Goal: Task Accomplishment & Management: Manage account settings

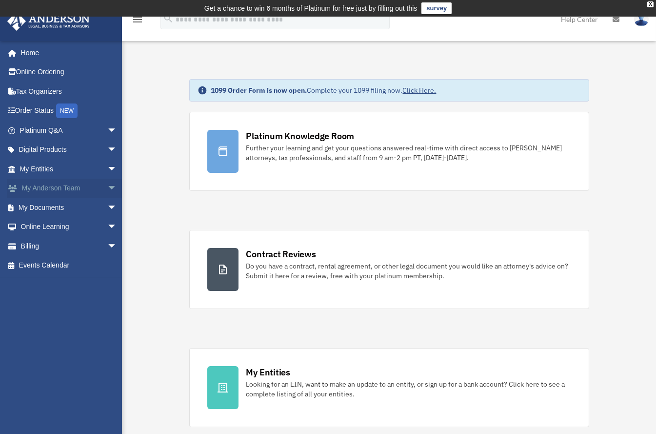
click at [107, 184] on span "arrow_drop_down" at bounding box center [117, 188] width 20 height 20
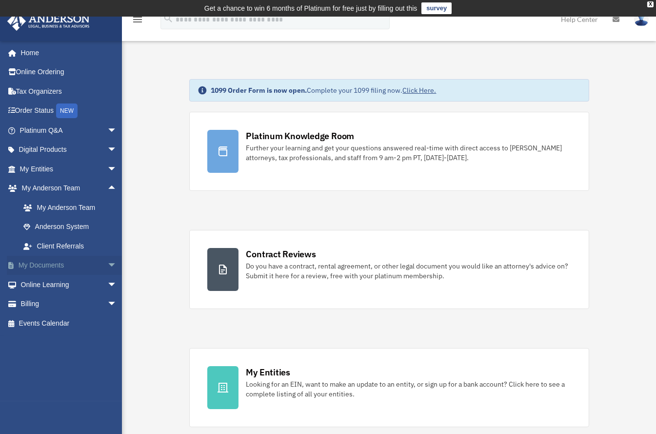
click at [107, 258] on span "arrow_drop_down" at bounding box center [117, 266] width 20 height 20
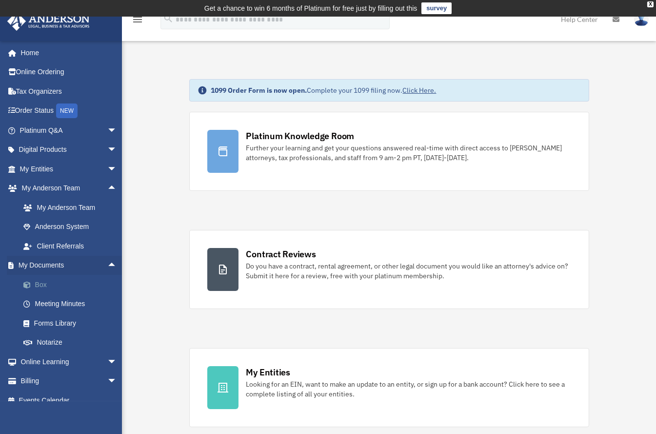
click at [40, 279] on link "Box" at bounding box center [73, 285] width 118 height 20
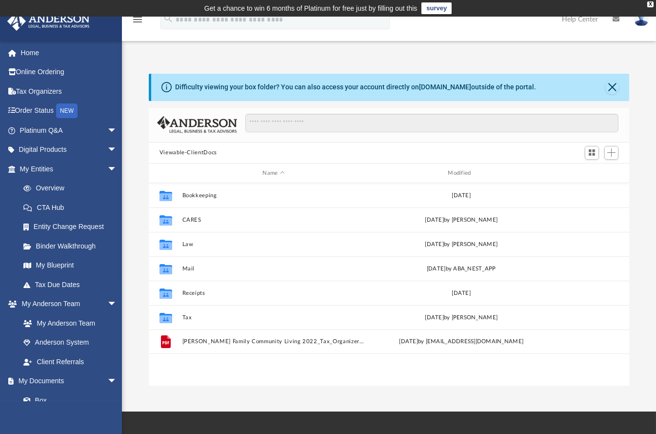
scroll to position [212, 471]
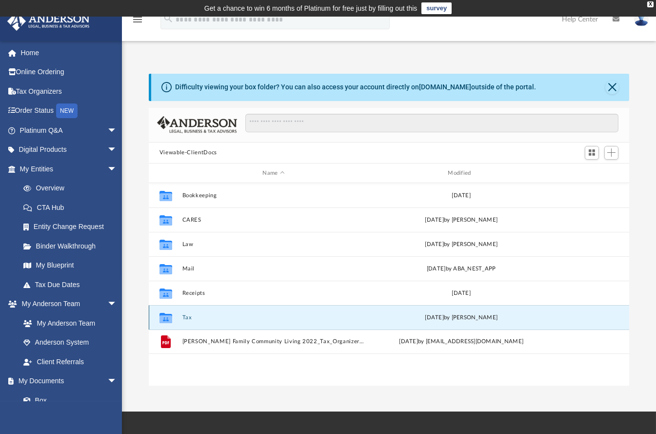
click at [186, 317] on button "Tax" at bounding box center [273, 317] width 183 height 6
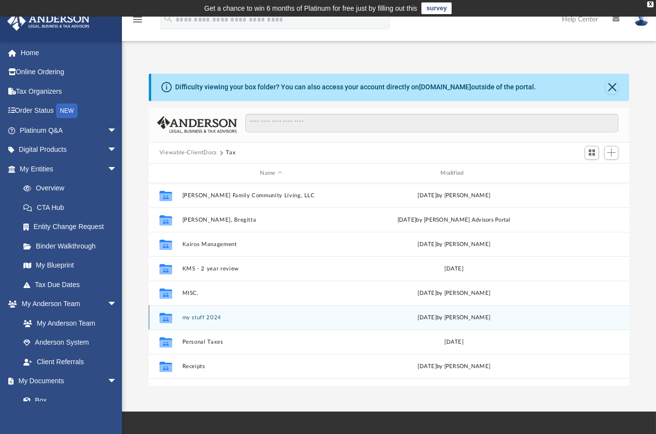
click at [205, 316] on button "my stuff 2024" at bounding box center [271, 317] width 178 height 6
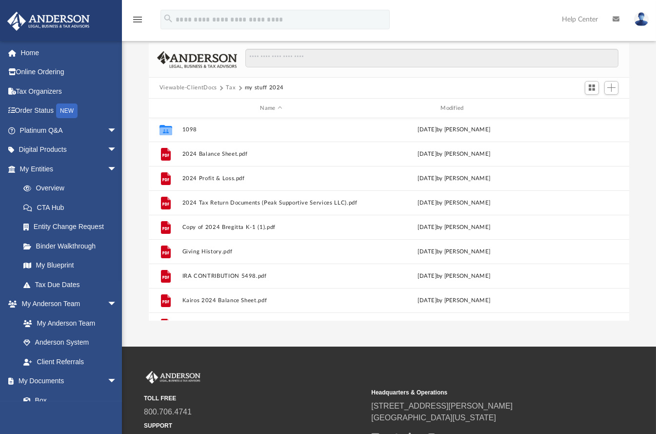
scroll to position [0, 0]
click at [614, 88] on span "Add" at bounding box center [611, 87] width 8 height 8
click at [591, 108] on li "Upload" at bounding box center [597, 107] width 31 height 10
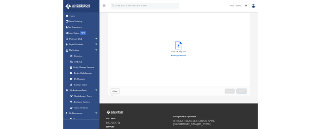
scroll to position [238, 471]
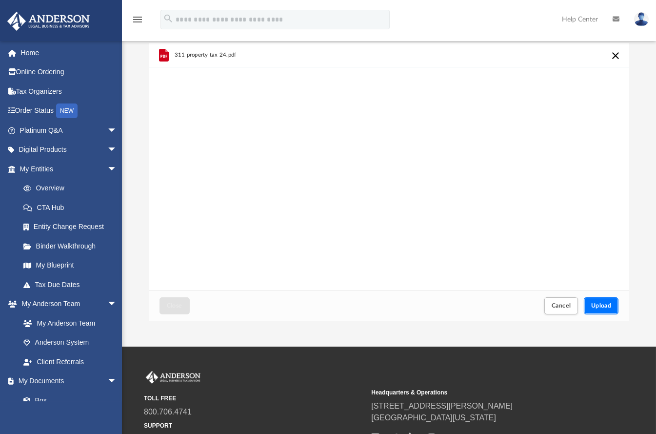
click at [601, 312] on button "Upload" at bounding box center [601, 305] width 35 height 17
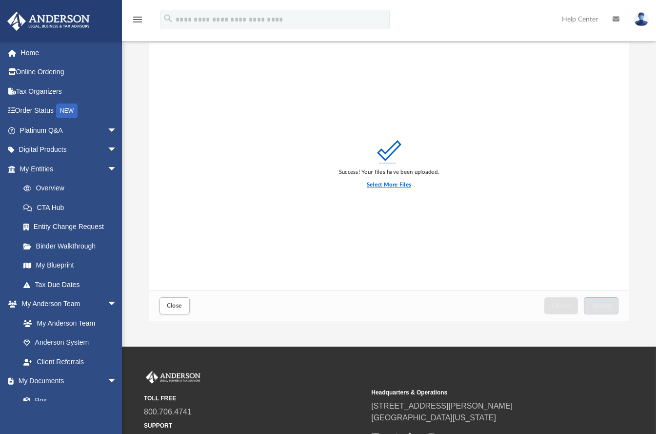
click at [392, 182] on label "Select More Files" at bounding box center [389, 184] width 44 height 9
click at [0, 0] on input "Select More Files" at bounding box center [0, 0] width 0 height 0
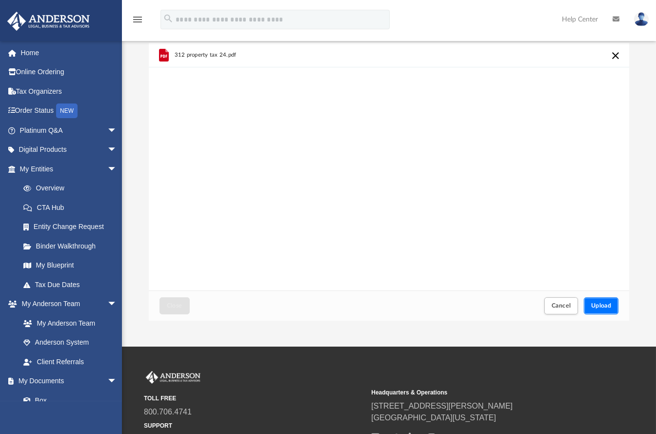
click at [601, 305] on span "Upload" at bounding box center [601, 305] width 20 height 6
